Goal: Task Accomplishment & Management: Use online tool/utility

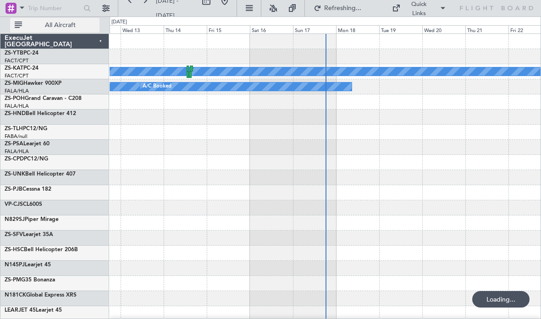
click at [59, 22] on span "All Aircraft" at bounding box center [60, 25] width 73 height 6
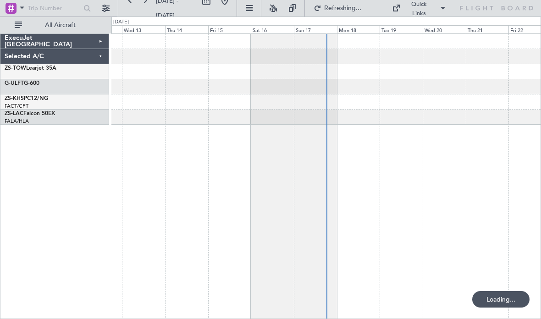
click at [86, 36] on div "ExecuJet [GEOGRAPHIC_DATA]" at bounding box center [54, 41] width 109 height 15
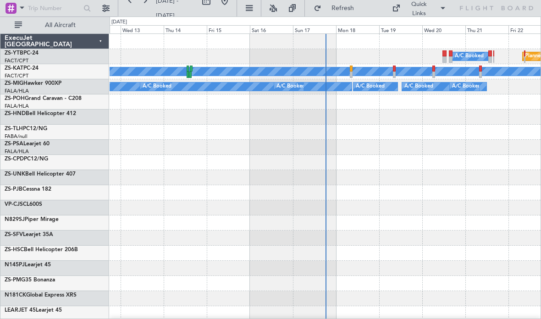
click at [82, 48] on div "ExecuJet [GEOGRAPHIC_DATA]" at bounding box center [54, 41] width 109 height 15
click at [73, 27] on span "All Aircraft" at bounding box center [60, 25] width 73 height 6
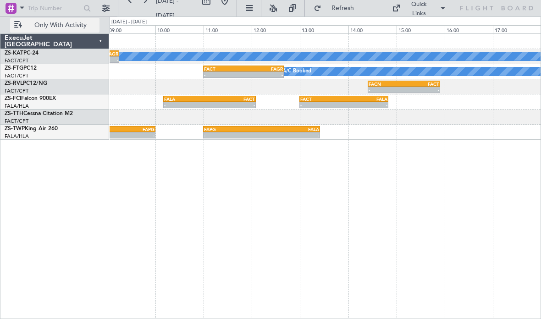
click at [270, 65] on div "A/C Booked - - FACT 11:00 Z FAGR 12:40 Z" at bounding box center [325, 71] width 431 height 15
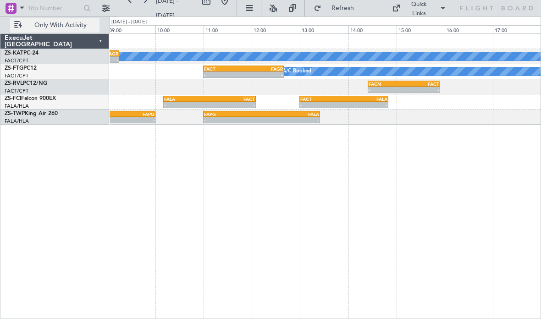
click at [270, 71] on div "FAGR" at bounding box center [263, 69] width 39 height 6
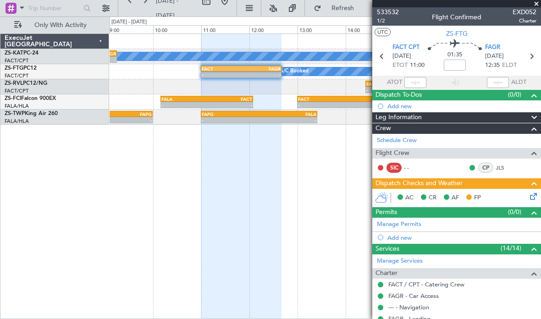
click at [537, 2] on span at bounding box center [536, 4] width 9 height 8
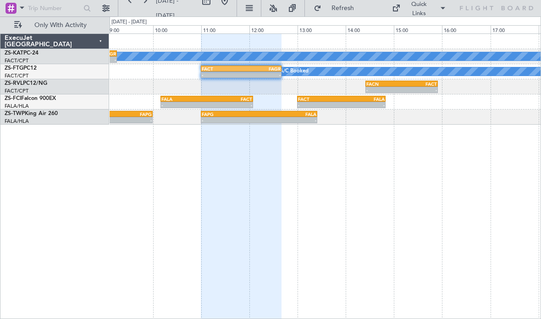
type input "0"
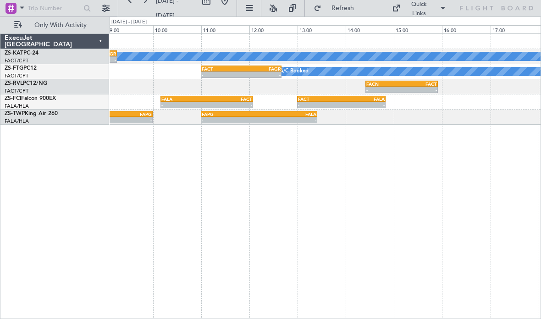
click at [536, 5] on div "Quick Links" at bounding box center [455, 8] width 172 height 17
